Goal: Transaction & Acquisition: Purchase product/service

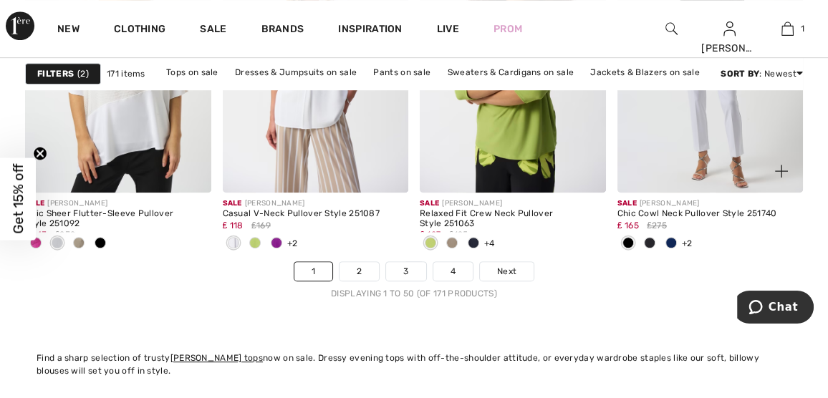
scroll to position [5658, 0]
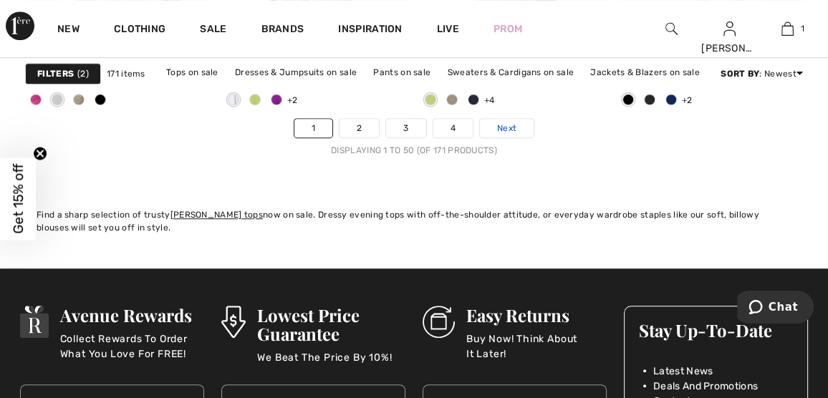
click at [509, 125] on span "Next" at bounding box center [506, 128] width 19 height 13
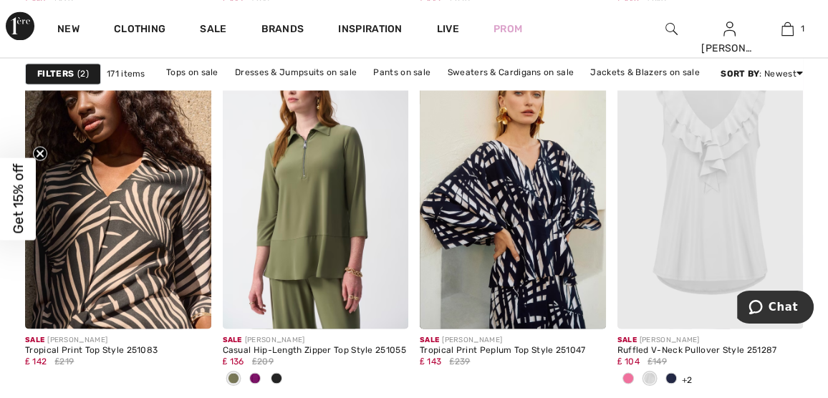
scroll to position [2149, 0]
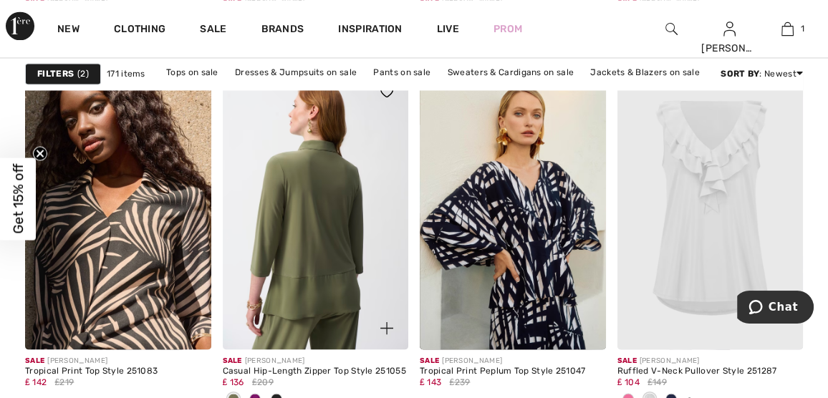
click at [306, 208] on img at bounding box center [316, 209] width 186 height 279
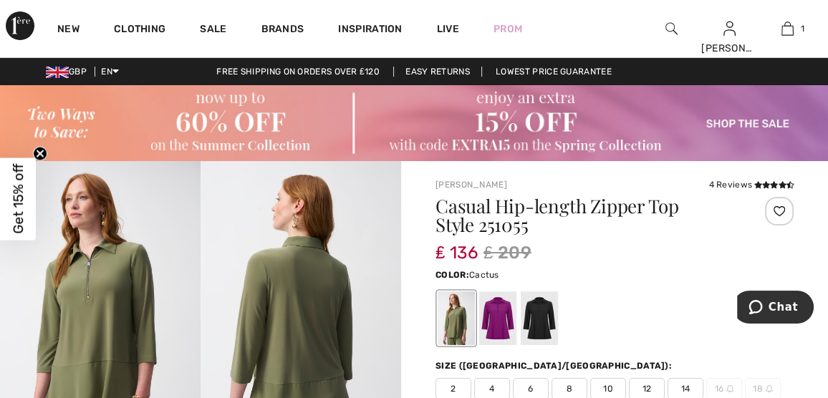
scroll to position [72, 0]
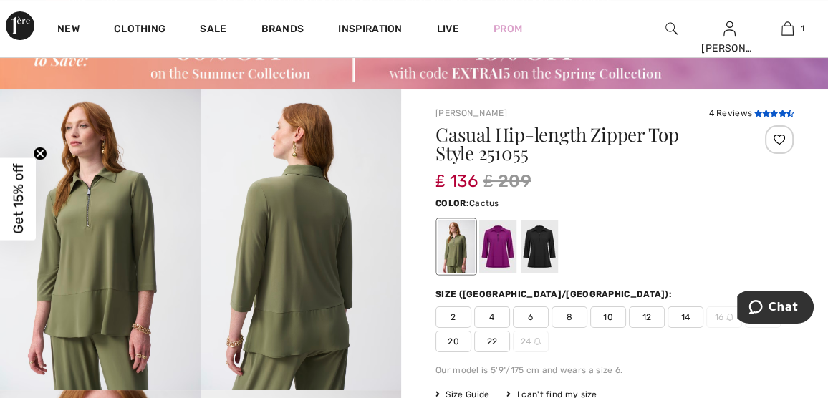
click at [768, 112] on icon at bounding box center [766, 113] width 8 height 7
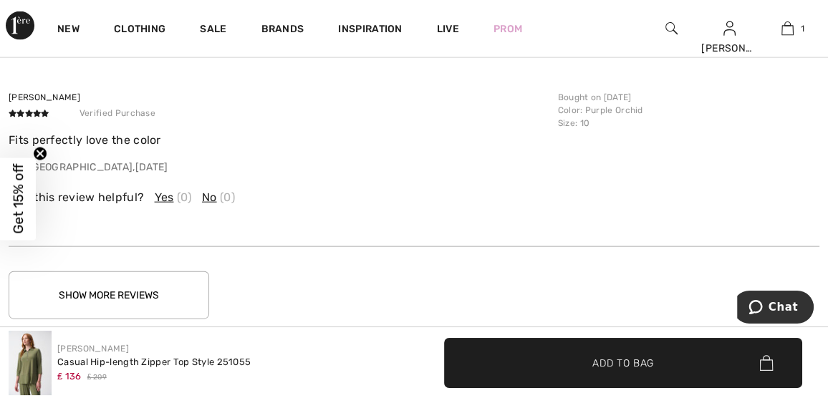
scroll to position [2994, 0]
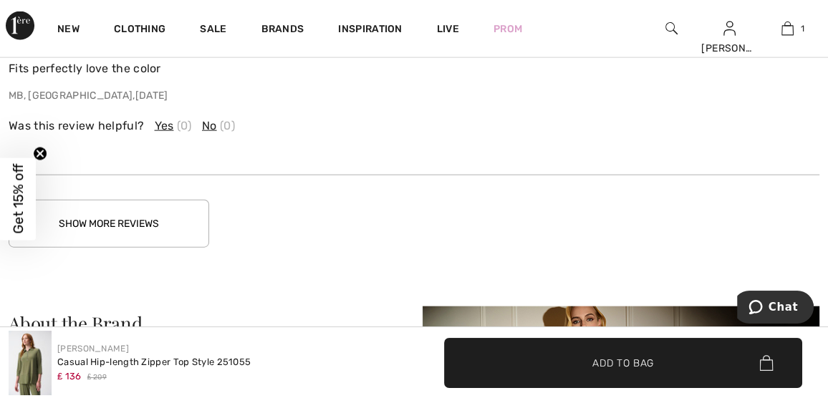
click at [146, 200] on button "Show More Reviews" at bounding box center [109, 224] width 201 height 48
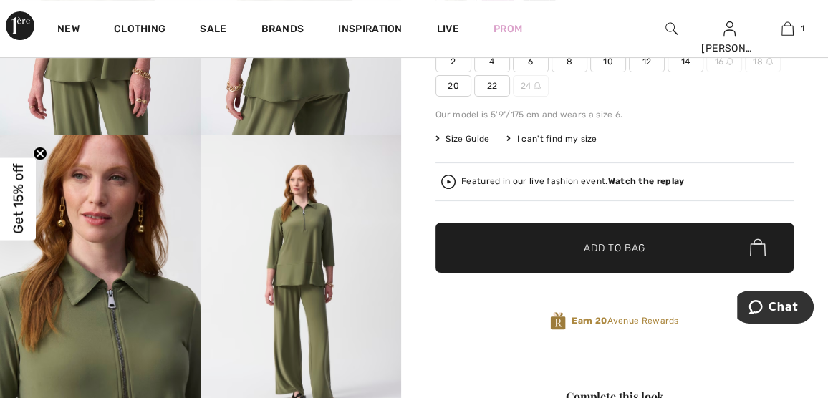
scroll to position [201, 0]
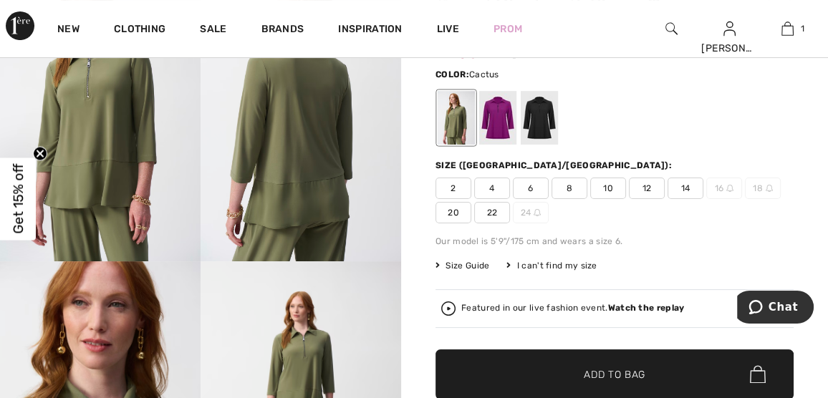
click at [647, 188] on span "12" at bounding box center [647, 188] width 36 height 21
click at [546, 128] on div at bounding box center [539, 118] width 37 height 54
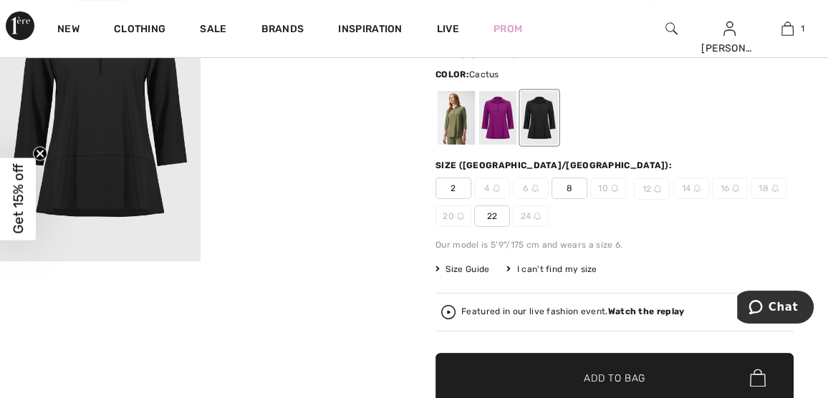
click at [458, 125] on div at bounding box center [456, 118] width 37 height 54
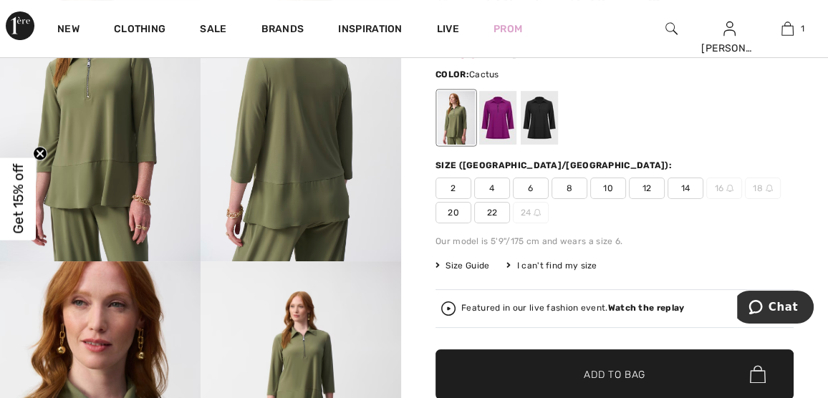
click at [651, 189] on span "12" at bounding box center [647, 188] width 36 height 21
click at [630, 371] on span "Add to Bag" at bounding box center [615, 374] width 62 height 15
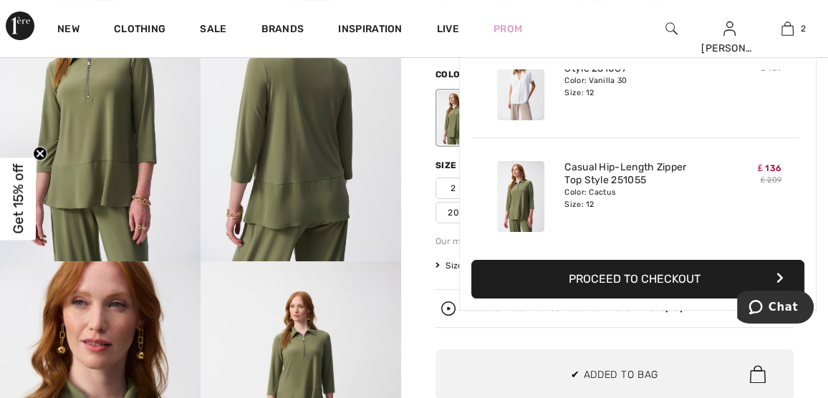
scroll to position [0, 0]
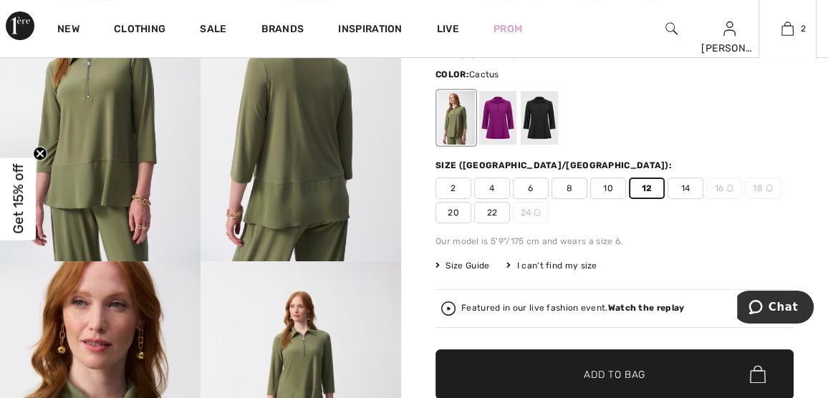
click at [619, 275] on div "Casual Hip-length Zipper Top Style 251055 ₤ 136 ₤ 209 Color: Cactus Size (CA/US…" at bounding box center [614, 254] width 358 height 516
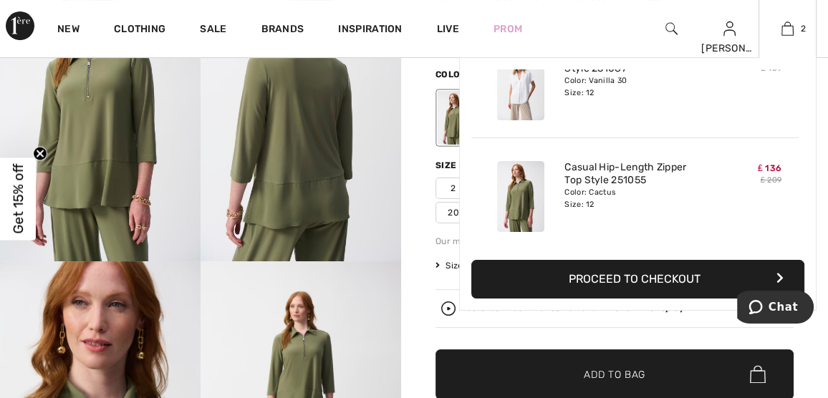
click at [660, 275] on button "Proceed to Checkout" at bounding box center [637, 279] width 333 height 39
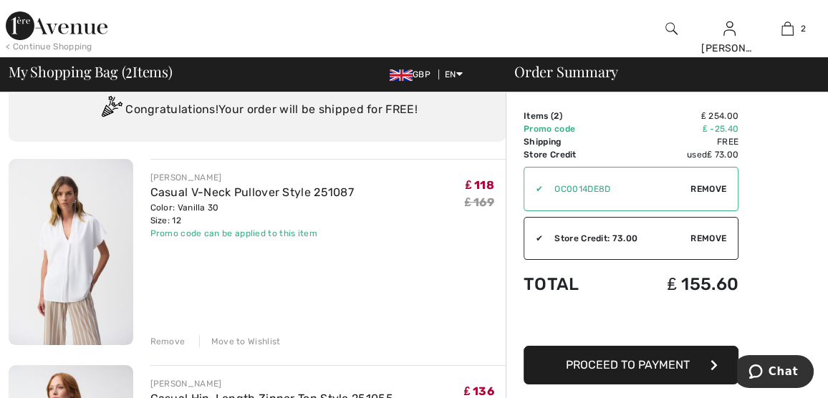
scroll to position [72, 0]
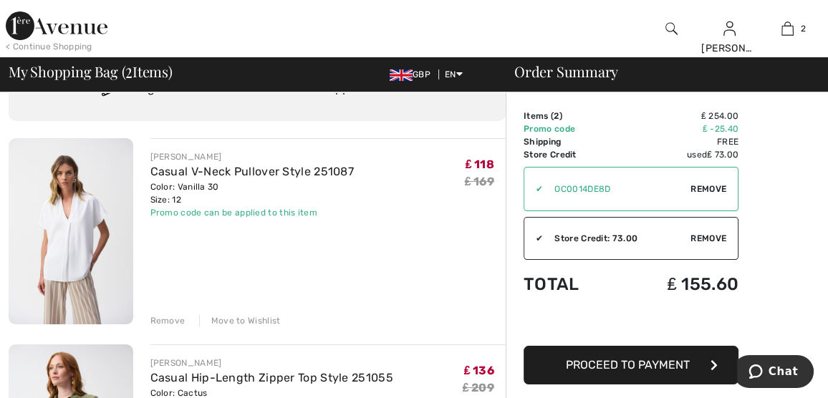
click at [174, 319] on div "Remove" at bounding box center [167, 320] width 35 height 13
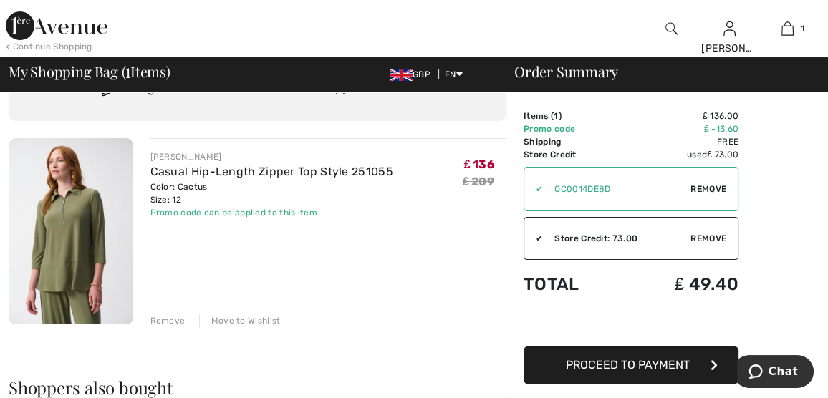
click at [532, 178] on div "✔ Apply Remove" at bounding box center [631, 189] width 215 height 44
click at [710, 185] on span "Remove" at bounding box center [708, 189] width 36 height 13
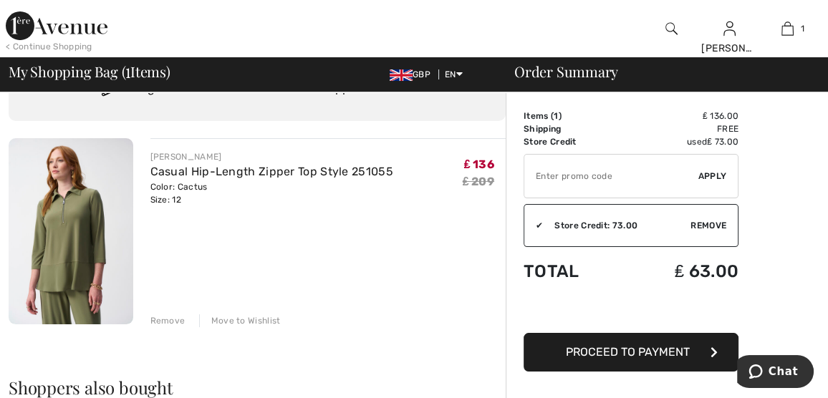
click at [538, 171] on input "TEXT" at bounding box center [611, 176] width 174 height 43
type input "EXTRA15"
click at [706, 178] on span "Apply" at bounding box center [712, 176] width 29 height 13
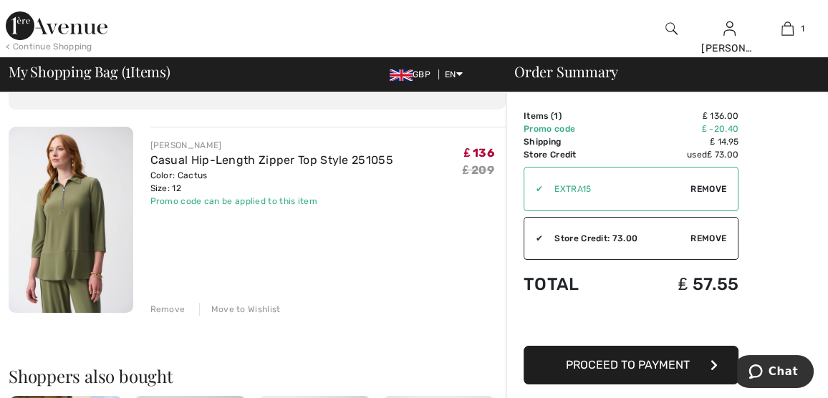
click at [713, 186] on span "Remove" at bounding box center [708, 189] width 36 height 13
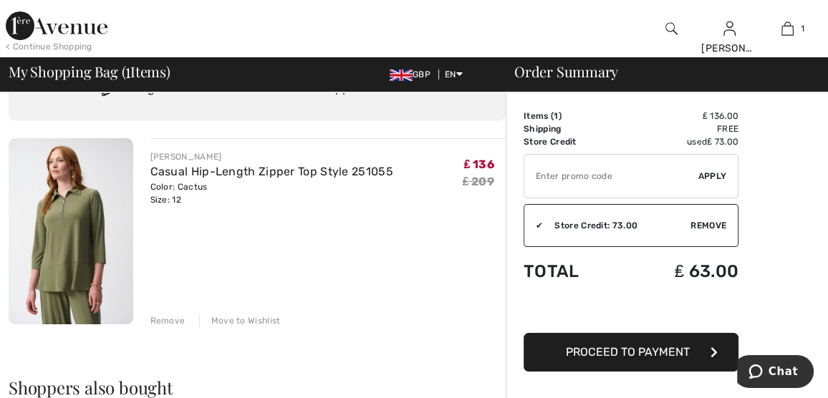
click at [538, 178] on input "TEXT" at bounding box center [611, 176] width 174 height 43
paste input "OC0014DE8D"
type input "OC0014DE8D"
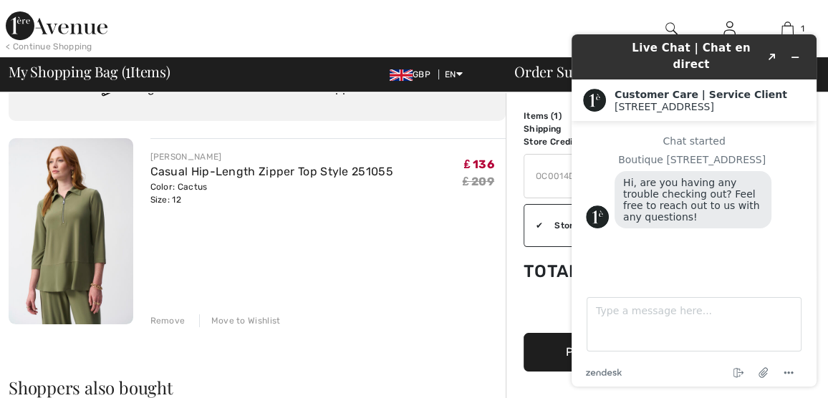
scroll to position [0, 0]
click at [794, 52] on icon "Minimize widget" at bounding box center [795, 57] width 10 height 10
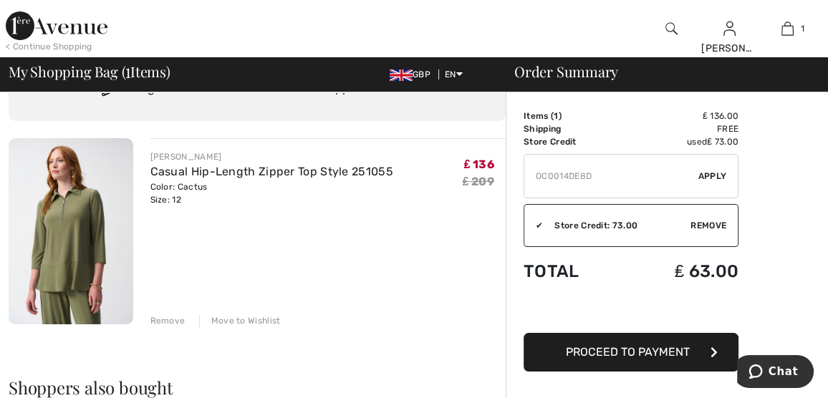
click at [714, 175] on span "Apply" at bounding box center [712, 176] width 29 height 13
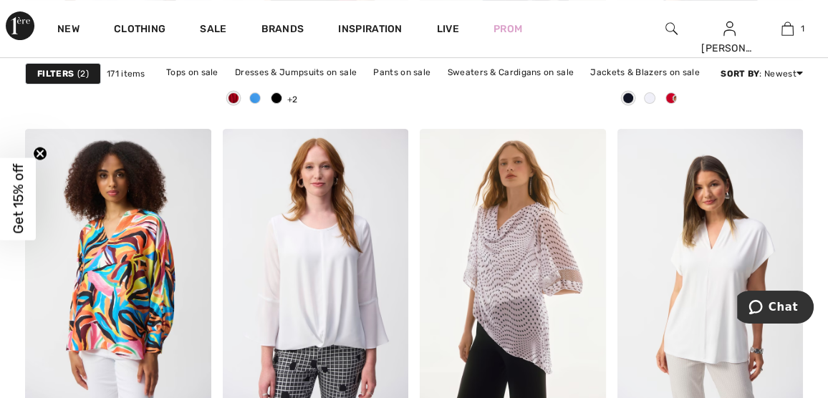
scroll to position [5371, 0]
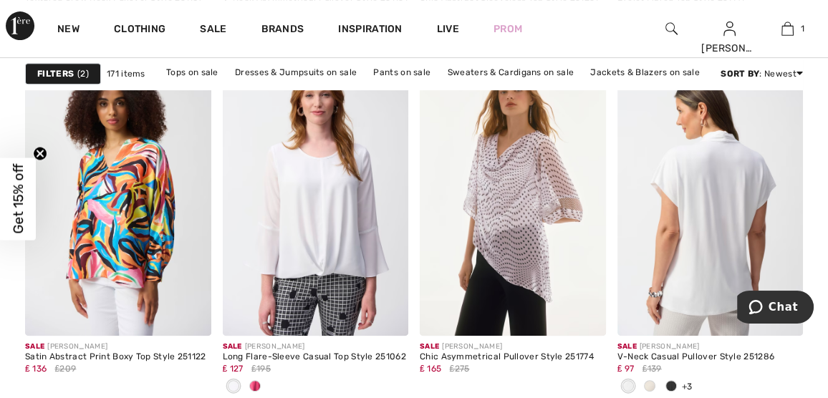
click at [713, 220] on img at bounding box center [710, 196] width 186 height 279
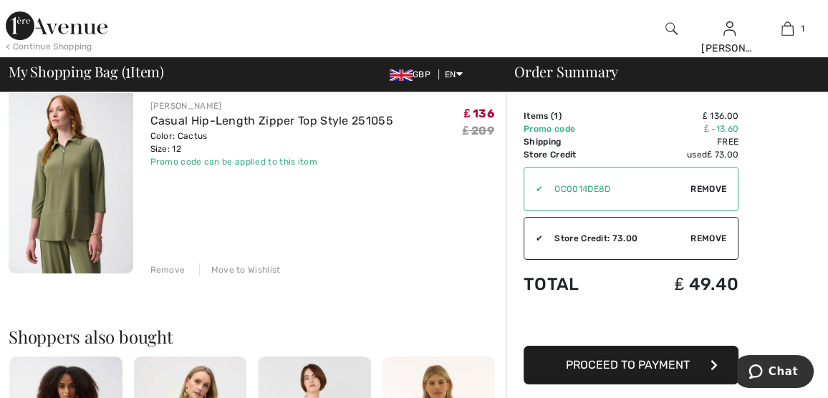
scroll to position [143, 0]
